Goal: Transaction & Acquisition: Subscribe to service/newsletter

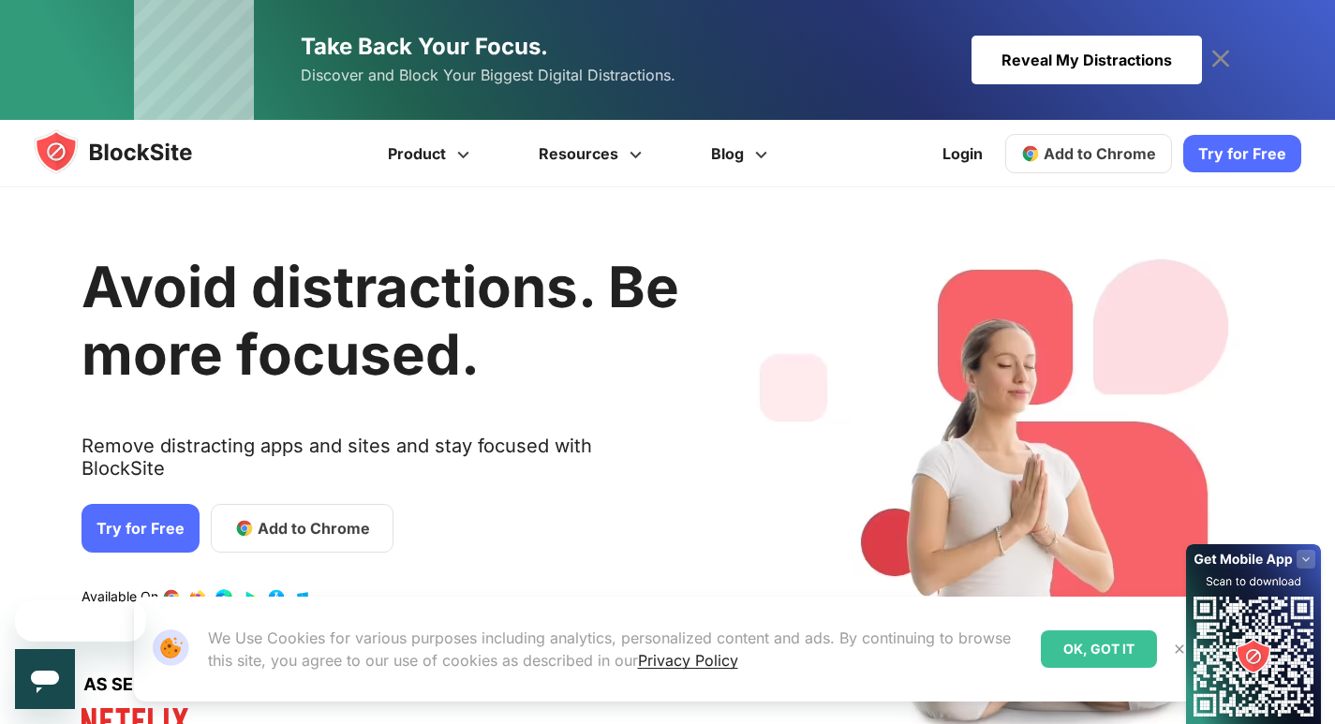
click at [1087, 646] on div "OK, GOT IT" at bounding box center [1099, 649] width 116 height 37
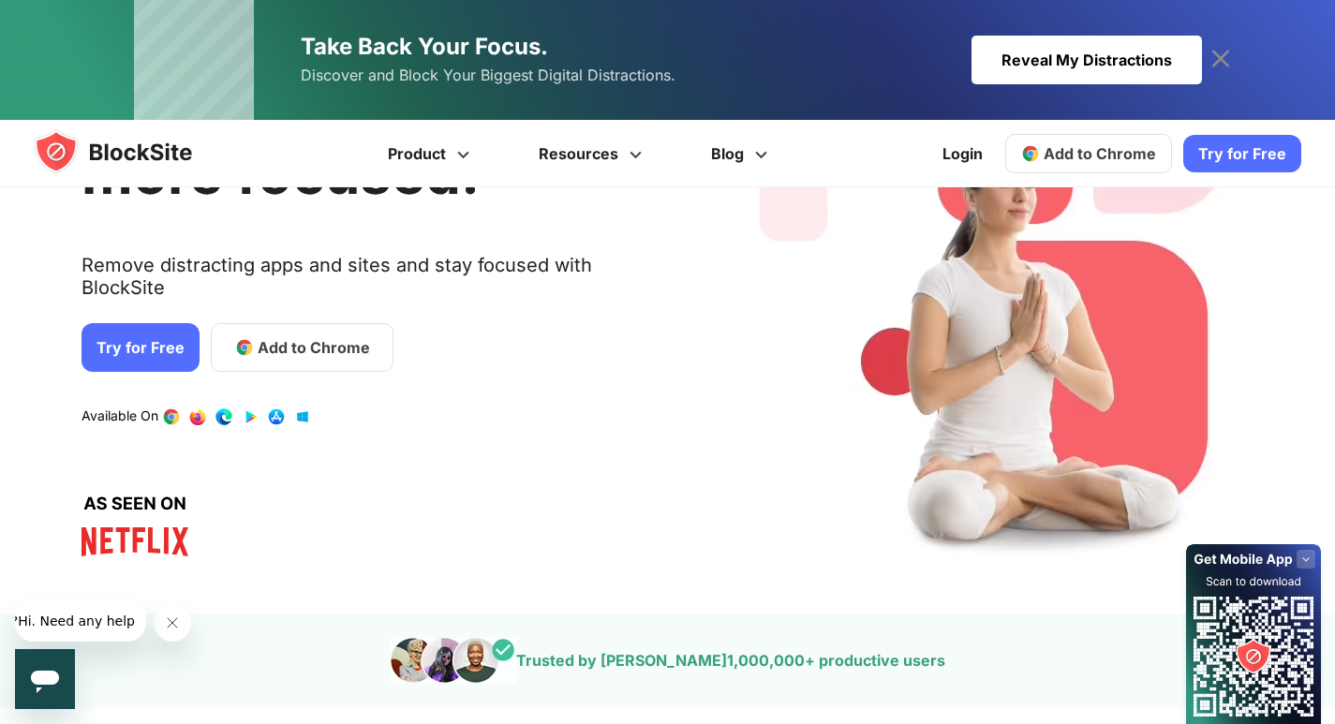
scroll to position [94, 0]
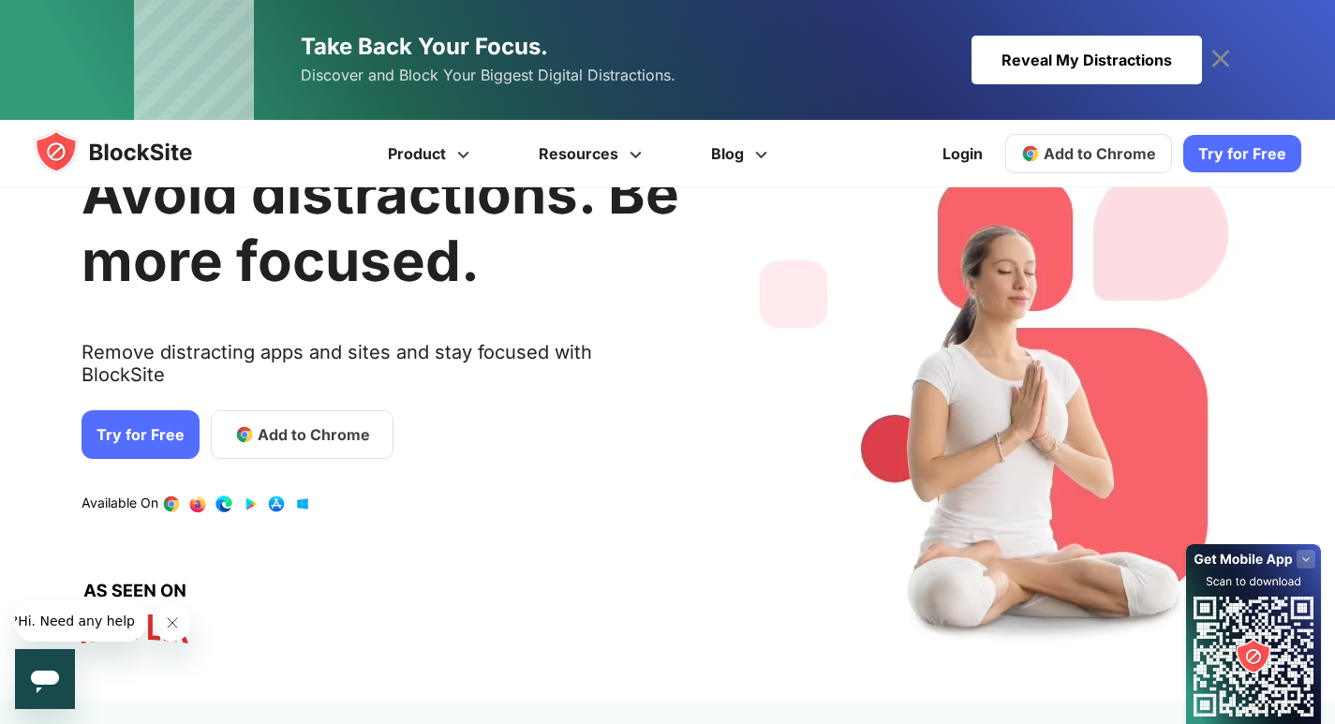
click at [173, 425] on link "Try for Free" at bounding box center [141, 434] width 118 height 49
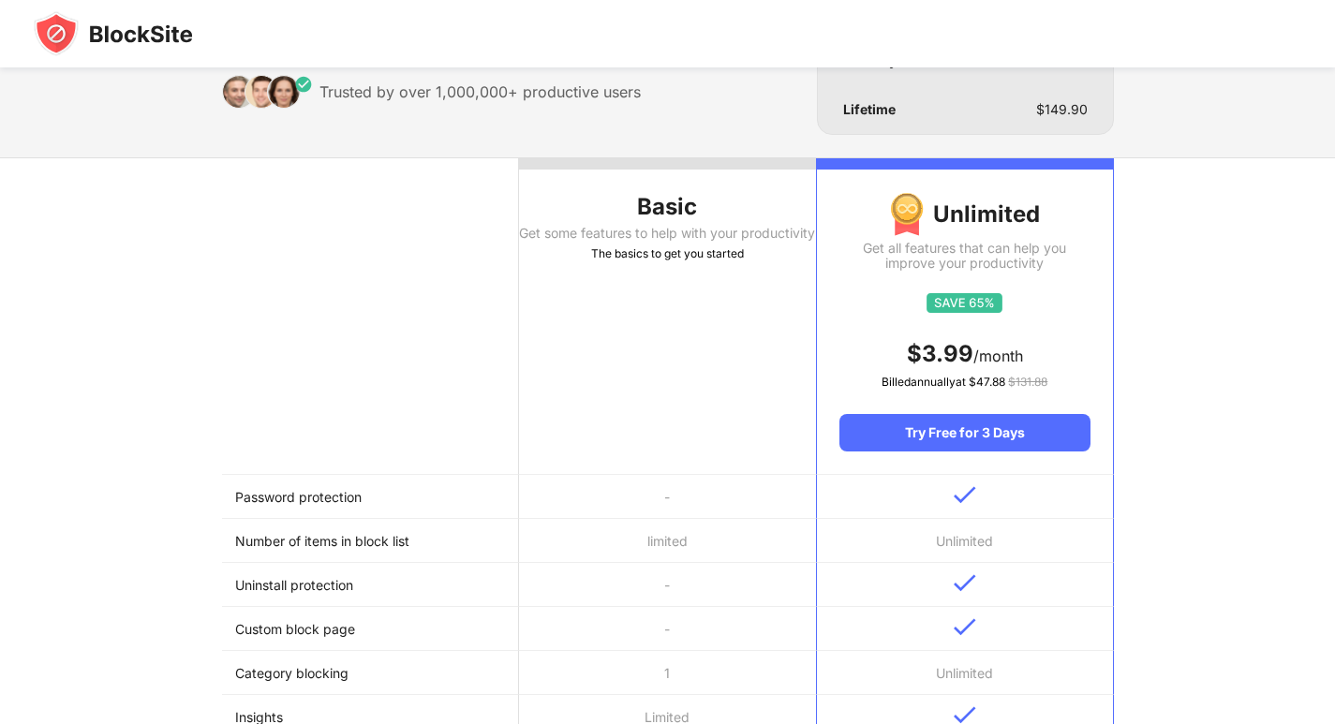
scroll to position [94, 0]
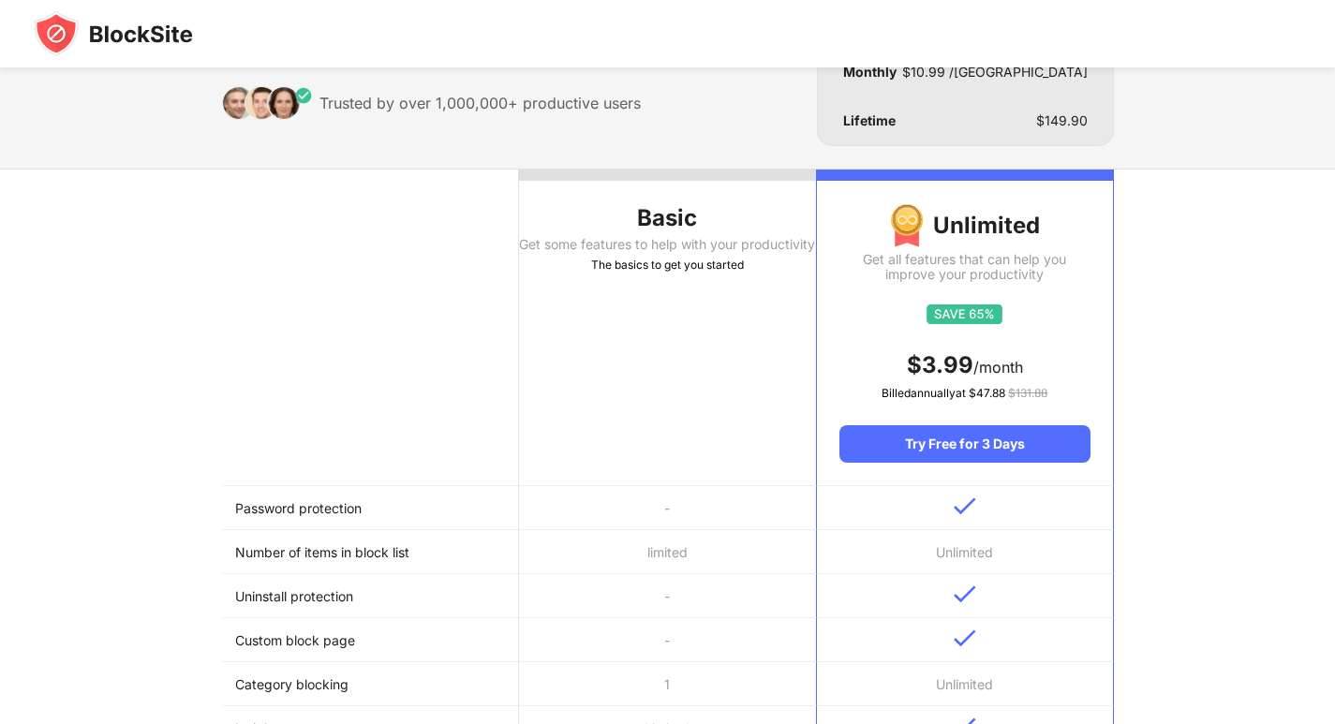
click at [633, 356] on th "Basic Get some features to help with your productivity The basics to get you st…" at bounding box center [667, 328] width 297 height 317
click at [639, 275] on div "The basics to get you started" at bounding box center [667, 265] width 297 height 19
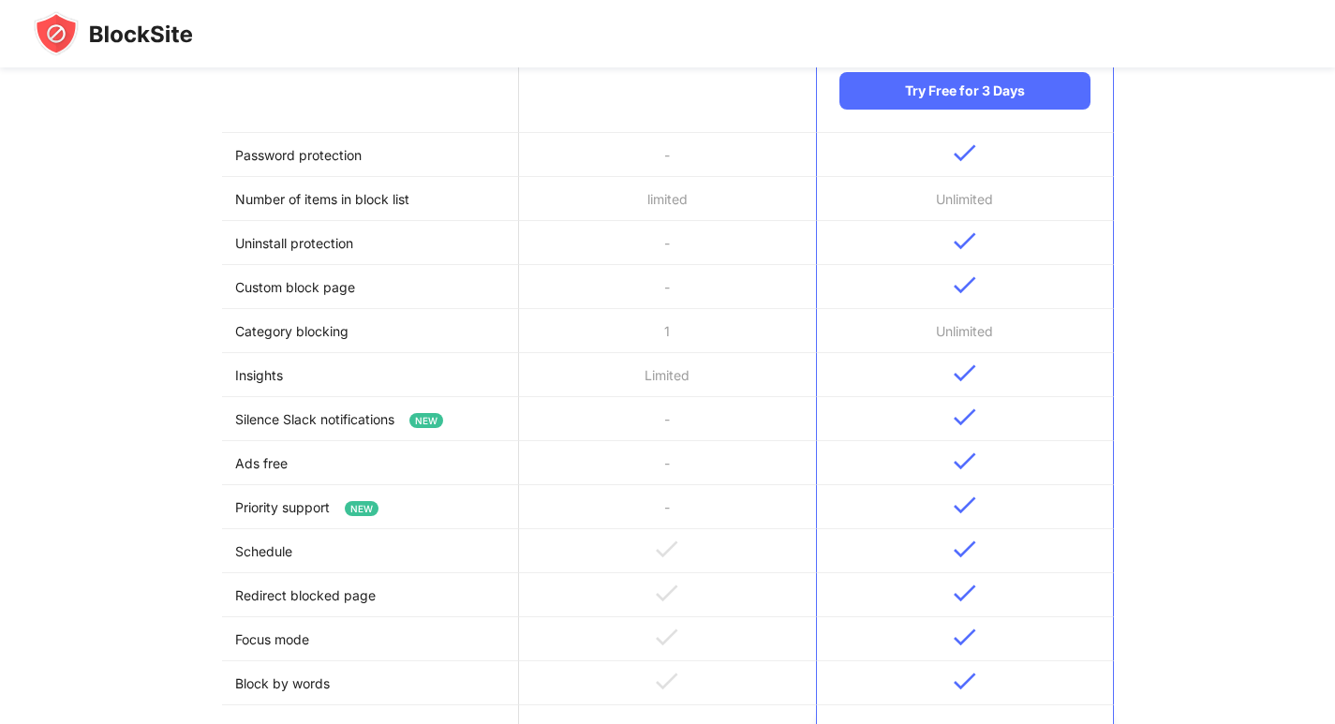
scroll to position [0, 0]
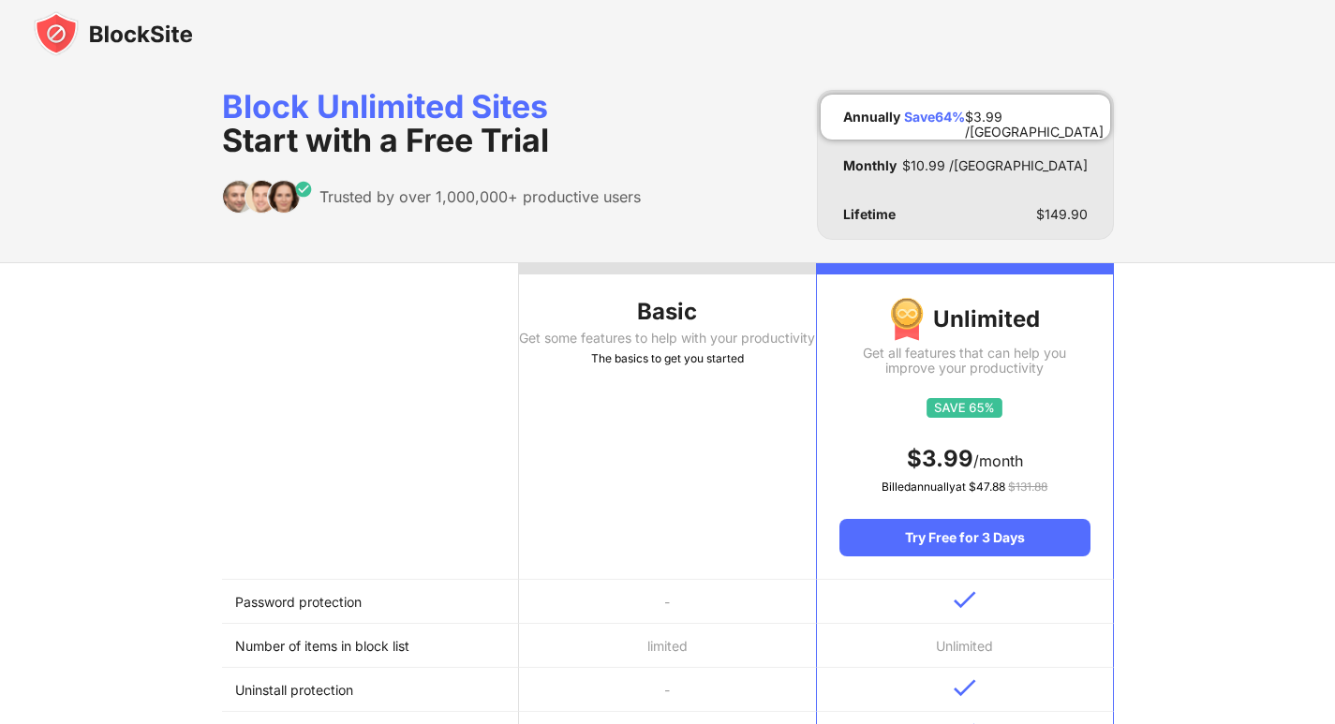
click at [122, 38] on img at bounding box center [113, 33] width 159 height 45
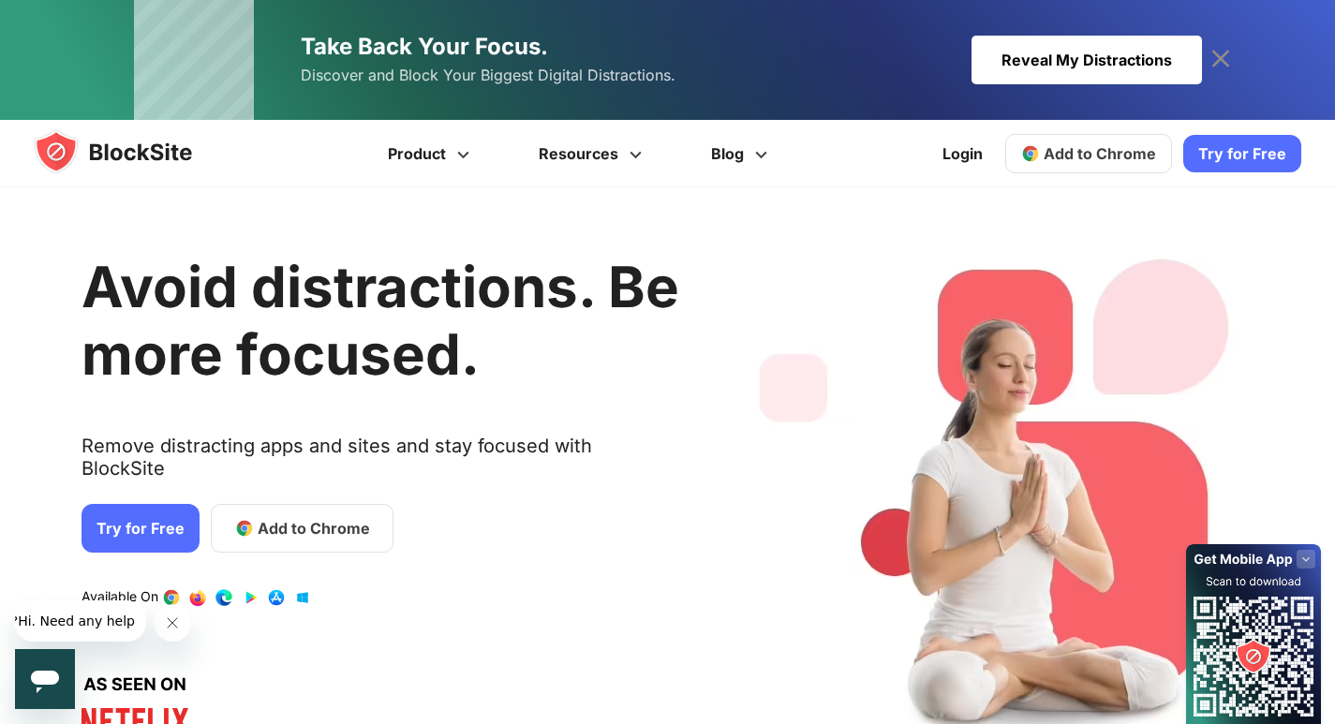
click at [1075, 150] on span "Add to Chrome" at bounding box center [1100, 153] width 112 height 19
